Goal: Entertainment & Leisure: Consume media (video, audio)

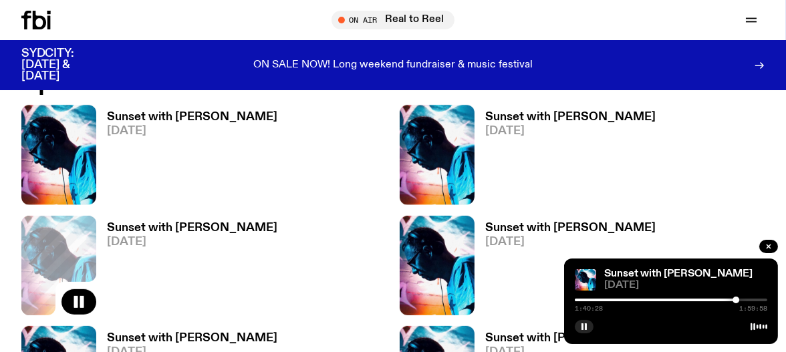
scroll to position [954, 0]
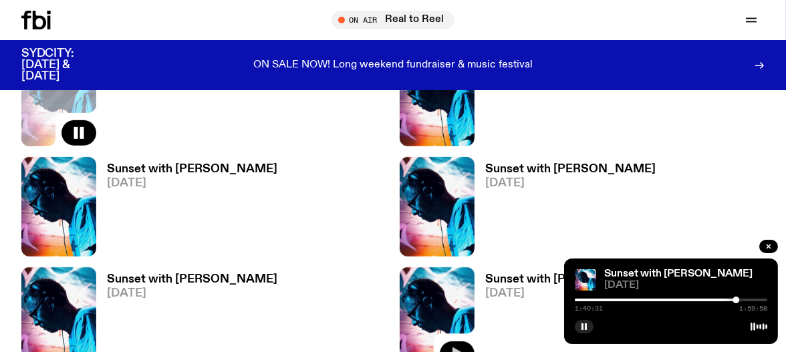
click at [460, 346] on icon "button" at bounding box center [457, 354] width 16 height 16
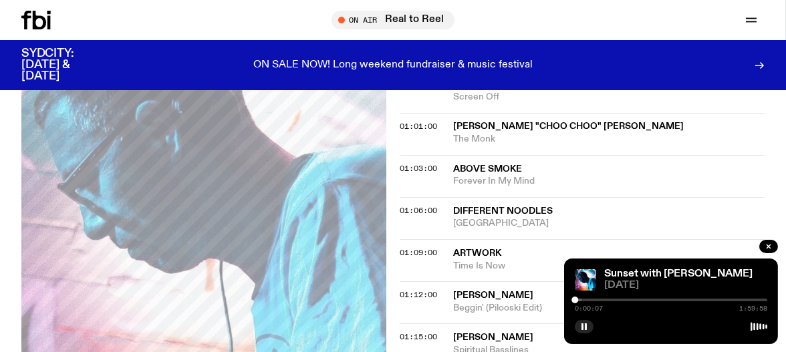
scroll to position [796, 0]
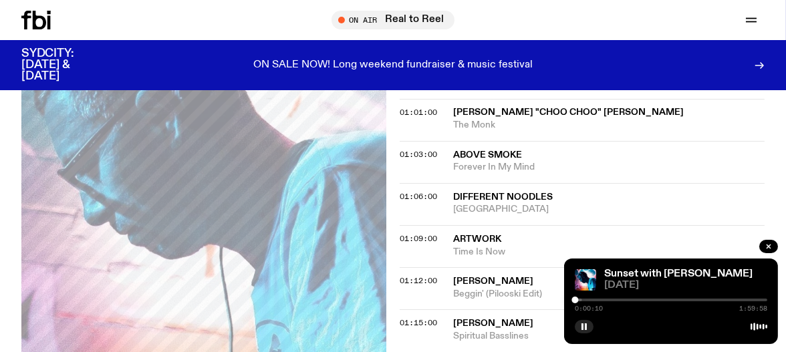
click at [502, 277] on span "[PERSON_NAME]" at bounding box center [493, 281] width 80 height 9
click at [504, 277] on span "[PERSON_NAME]" at bounding box center [493, 281] width 80 height 9
click at [643, 299] on div at bounding box center [671, 300] width 192 height 3
click at [648, 299] on div at bounding box center [671, 300] width 192 height 3
click at [653, 299] on div at bounding box center [671, 300] width 192 height 3
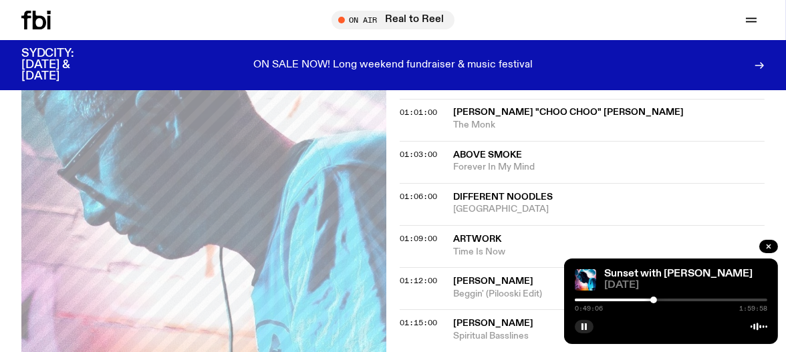
click at [657, 299] on div at bounding box center [671, 300] width 192 height 3
click at [663, 299] on div at bounding box center [671, 300] width 192 height 3
click at [679, 299] on div at bounding box center [671, 300] width 192 height 3
click at [706, 300] on div at bounding box center [671, 300] width 192 height 3
